Goal: Task Accomplishment & Management: Use online tool/utility

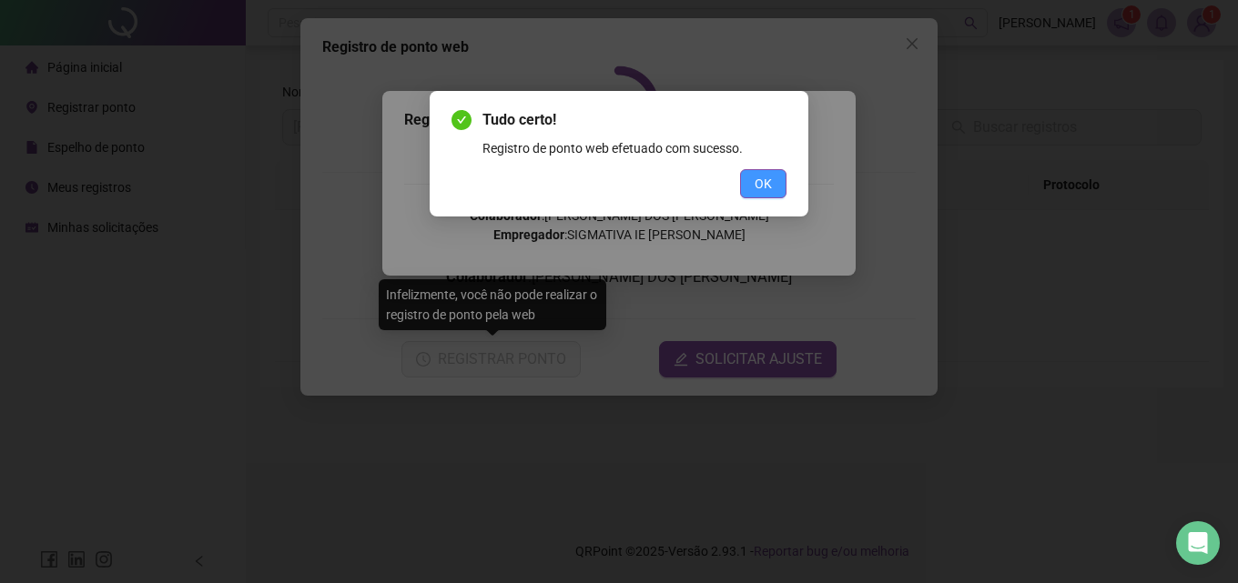
click at [774, 189] on button "OK" at bounding box center [763, 183] width 46 height 29
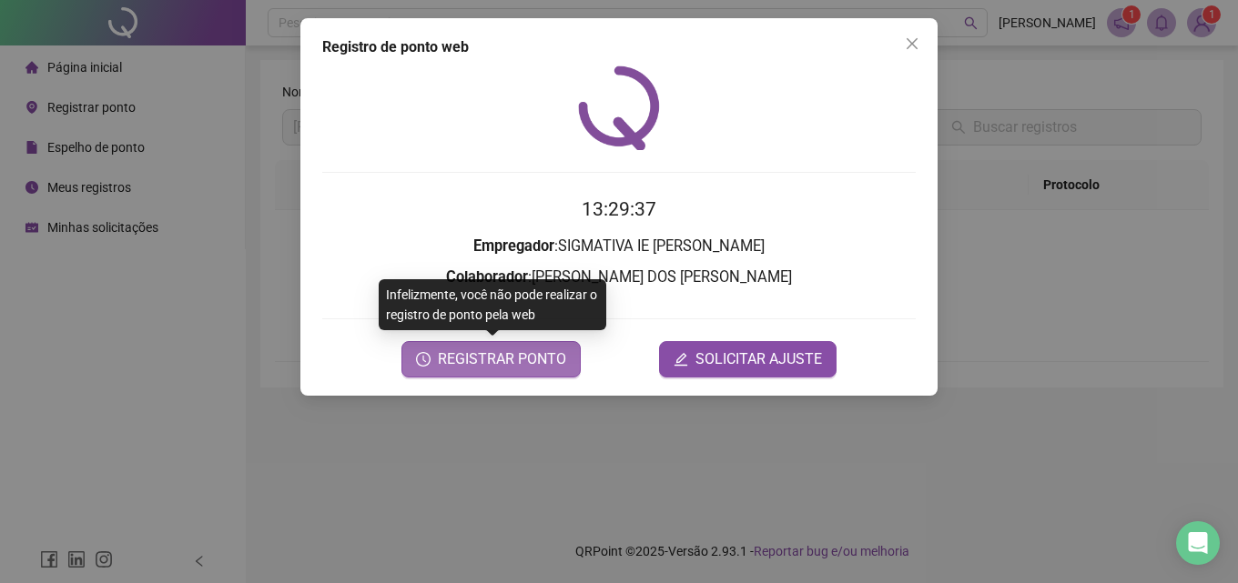
click at [531, 350] on span "REGISTRAR PONTO" at bounding box center [502, 360] width 128 height 22
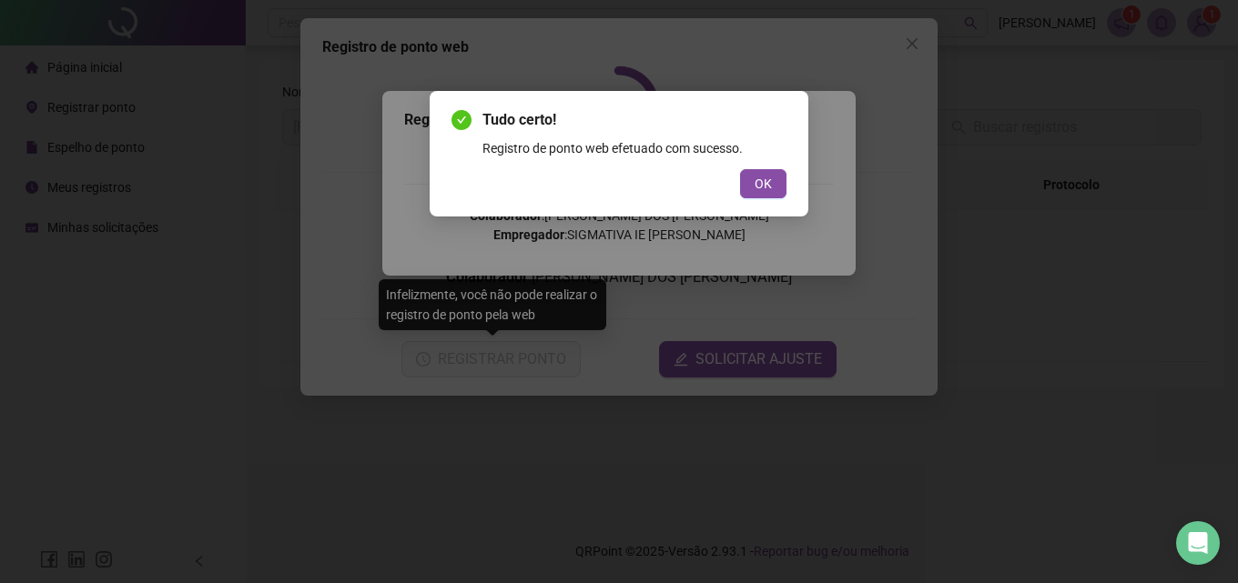
drag, startPoint x: 754, startPoint y: 163, endPoint x: 749, endPoint y: 184, distance: 21.4
click at [754, 164] on div "Tudo certo! Registro de ponto web efetuado com sucesso. OK" at bounding box center [618, 153] width 335 height 89
drag, startPoint x: 749, startPoint y: 184, endPoint x: 766, endPoint y: 177, distance: 18.4
click at [748, 180] on button "OK" at bounding box center [763, 183] width 46 height 29
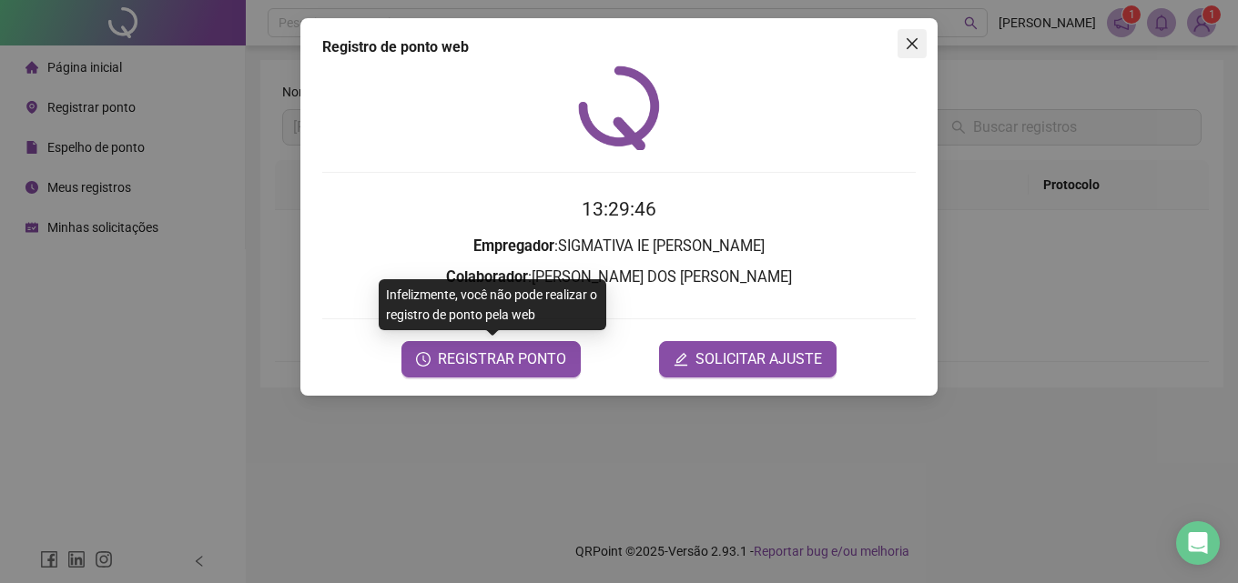
click at [913, 46] on icon "close" at bounding box center [912, 43] width 15 height 15
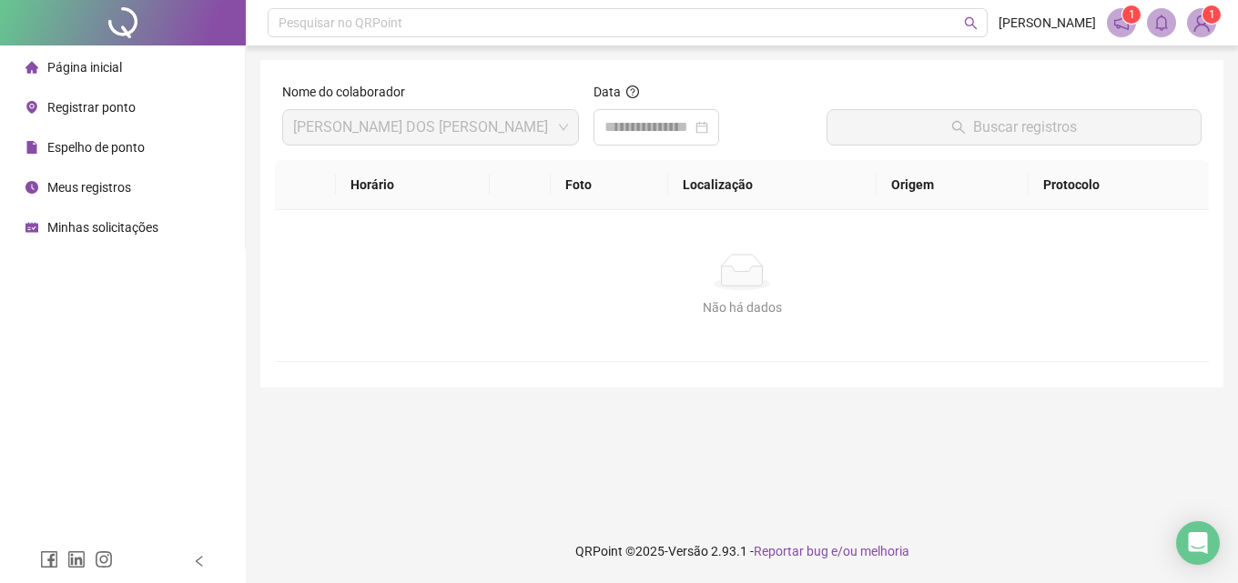
click at [151, 156] on li "Espelho de ponto" at bounding box center [123, 147] width 238 height 36
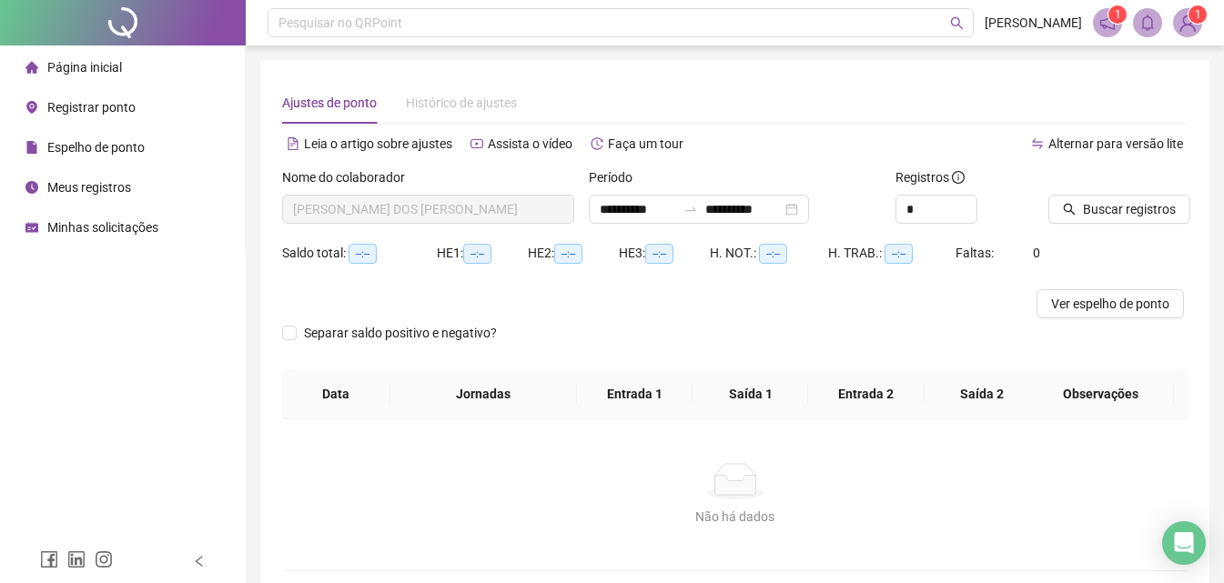
type input "**********"
click at [132, 157] on div "Espelho de ponto" at bounding box center [84, 147] width 119 height 36
click at [158, 179] on li "Meus registros" at bounding box center [123, 187] width 238 height 36
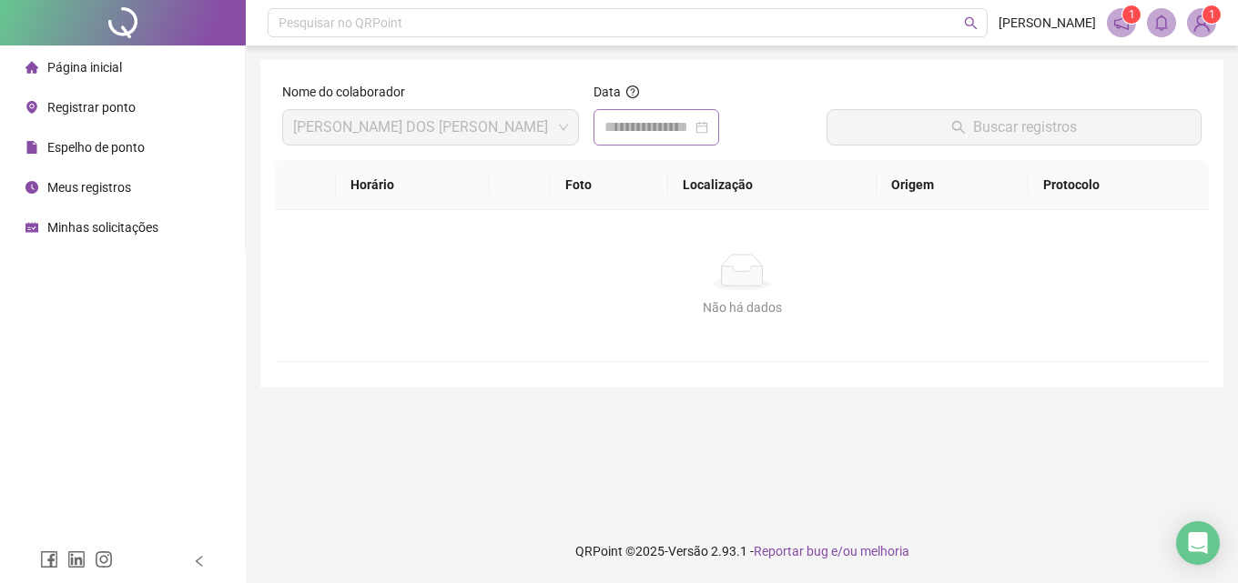
click at [708, 135] on div at bounding box center [656, 127] width 104 height 22
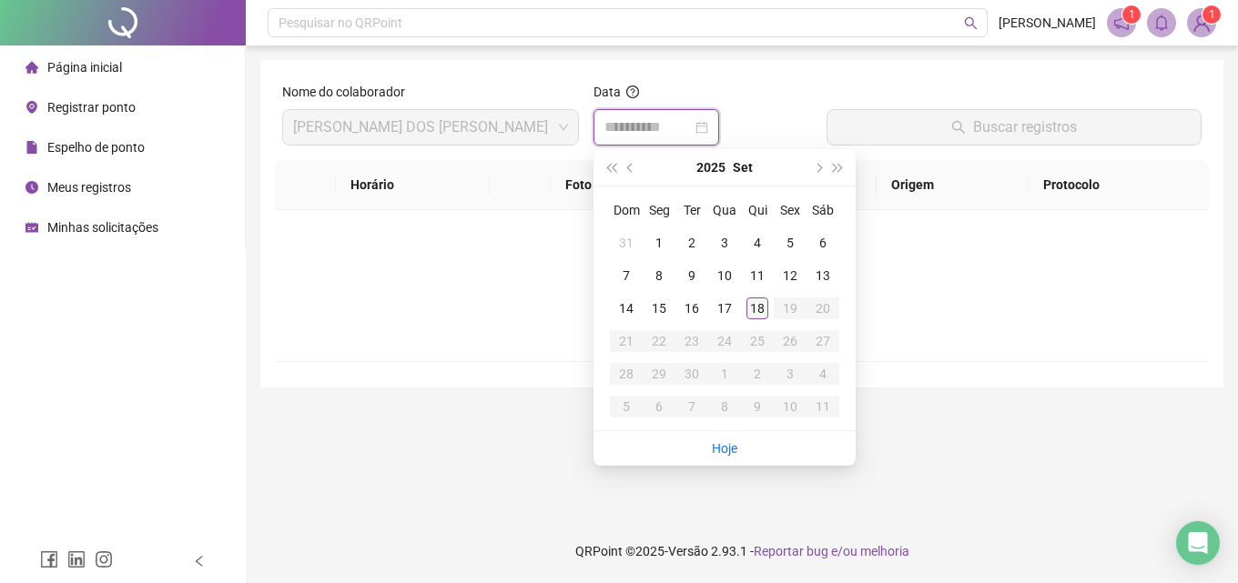
type input "**********"
click at [748, 311] on div "18" at bounding box center [757, 309] width 22 height 22
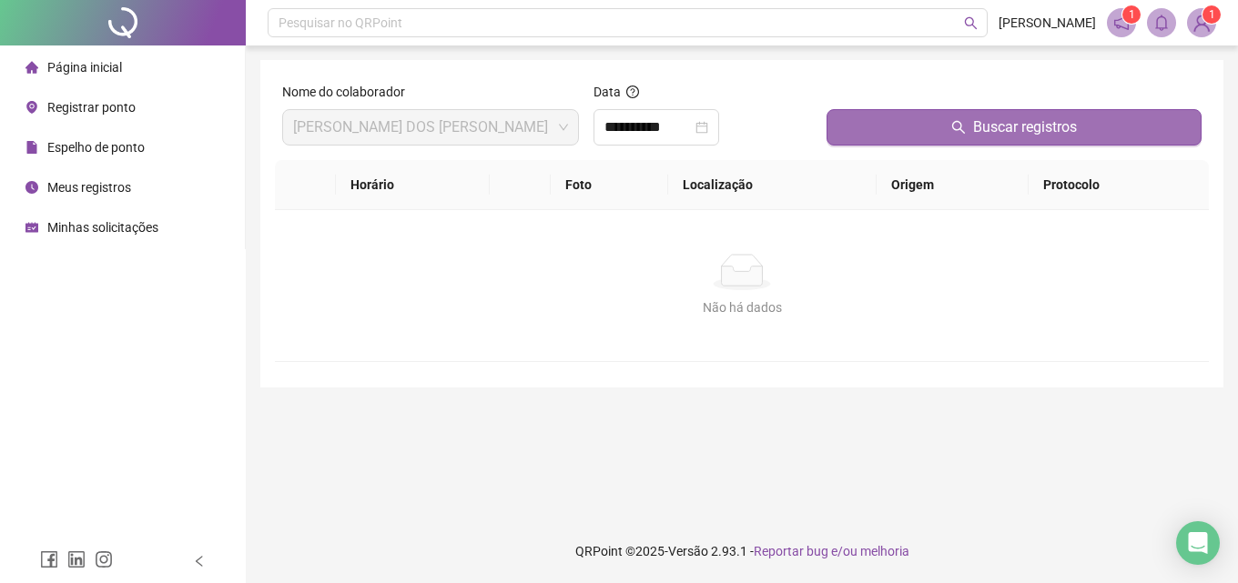
click at [964, 140] on button "Buscar registros" at bounding box center [1013, 127] width 375 height 36
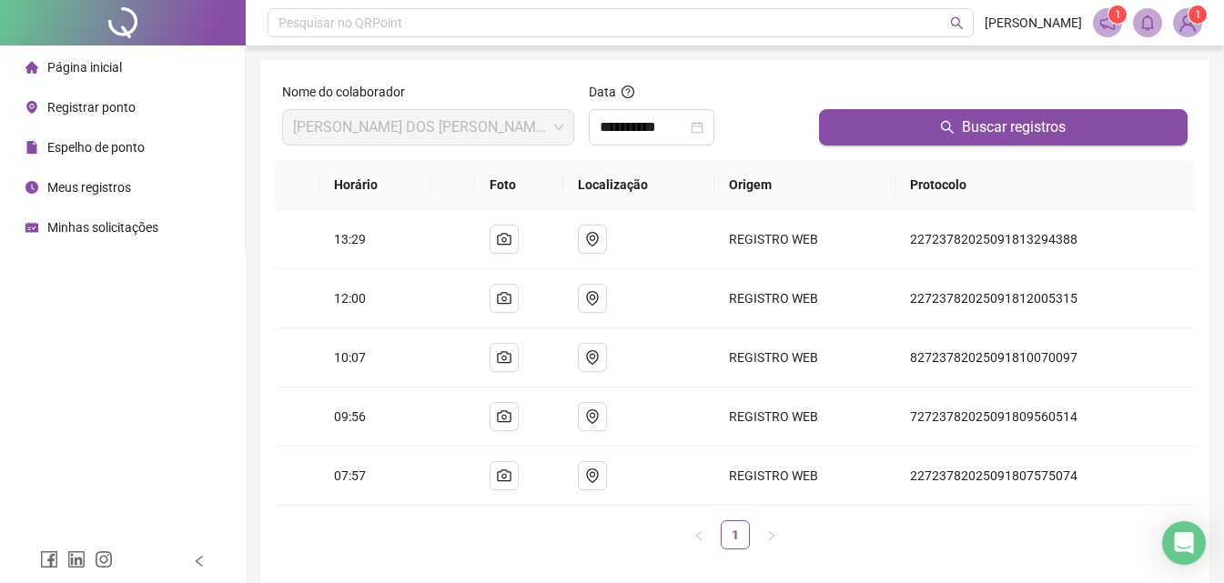
click at [80, 64] on span "Página inicial" at bounding box center [84, 67] width 75 height 15
